Goal: Book appointment/travel/reservation

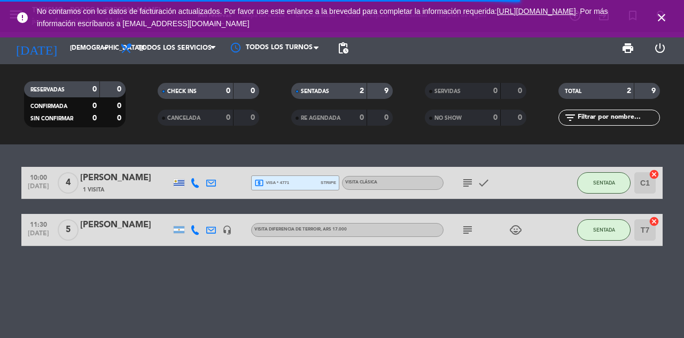
click at [467, 232] on icon "subject" at bounding box center [467, 229] width 13 height 13
click at [469, 229] on icon "subject" at bounding box center [467, 229] width 13 height 13
click at [530, 230] on div "subject child_care" at bounding box center [492, 230] width 96 height 32
click at [521, 230] on icon "child_care" at bounding box center [515, 229] width 13 height 13
click at [512, 227] on icon "child_care" at bounding box center [515, 229] width 13 height 13
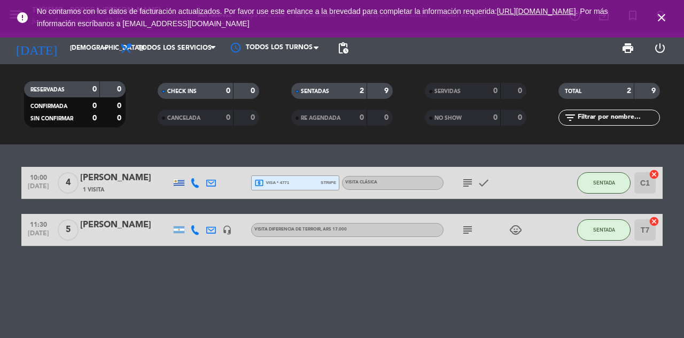
click at [30, 57] on icon "[DATE]" at bounding box center [36, 48] width 57 height 24
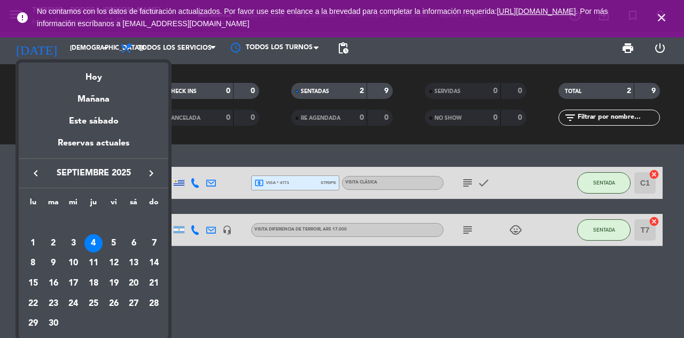
click at [113, 234] on div "5" at bounding box center [114, 243] width 18 height 18
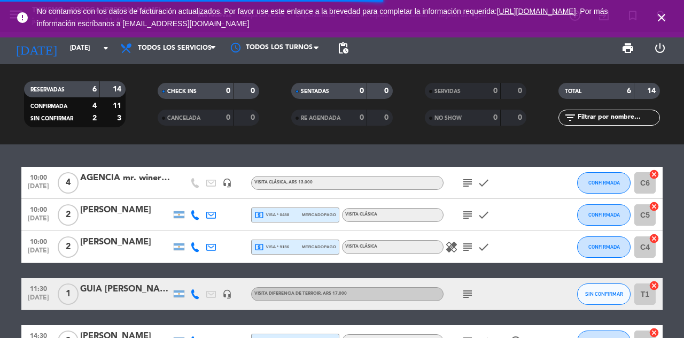
click at [65, 50] on input "[DATE]" at bounding box center [107, 48] width 85 height 18
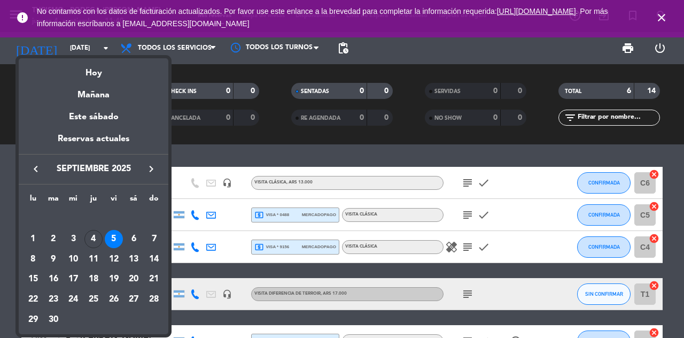
click at [93, 236] on div "4" at bounding box center [93, 239] width 18 height 18
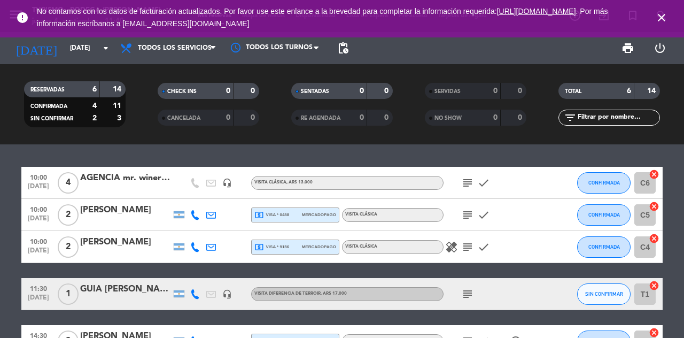
type input "[DEMOGRAPHIC_DATA][DATE]"
